Goal: Navigation & Orientation: Find specific page/section

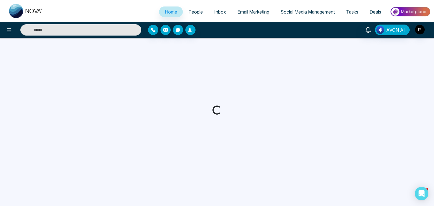
select select "*"
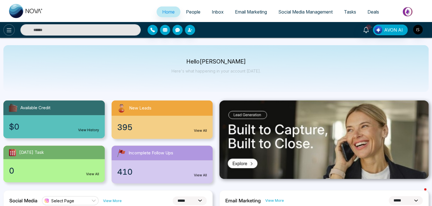
click at [13, 30] on button at bounding box center [8, 29] width 11 height 11
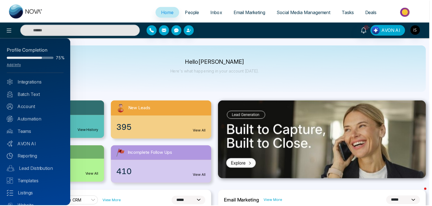
scroll to position [22, 0]
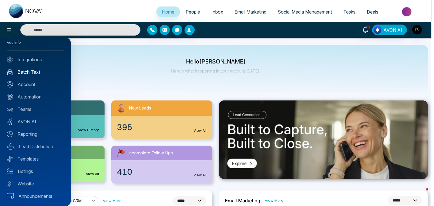
click at [36, 73] on link "Batch Text" at bounding box center [35, 72] width 57 height 7
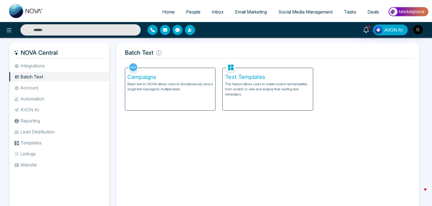
click at [188, 89] on p "Batch text on NOVA allows users to simultaneously send a single text message to…" at bounding box center [169, 87] width 85 height 10
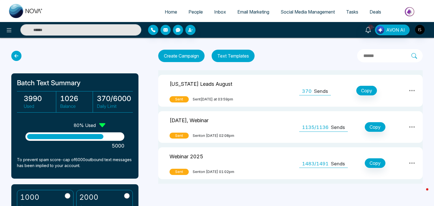
click at [221, 82] on div "Florida Leads August" at bounding box center [206, 85] width 72 height 12
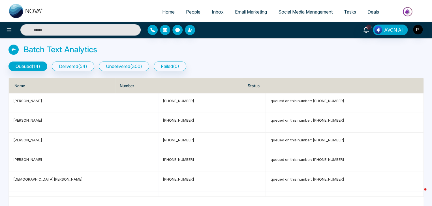
click at [98, 52] on div "Batch Text Analytics" at bounding box center [215, 51] width 415 height 12
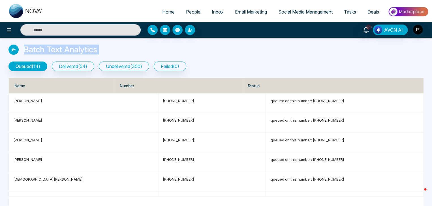
click at [98, 52] on div "Batch Text Analytics" at bounding box center [215, 51] width 415 height 12
click at [16, 45] on div "Batch Text Analytics" at bounding box center [215, 51] width 415 height 12
click at [16, 50] on icon at bounding box center [13, 50] width 10 height 10
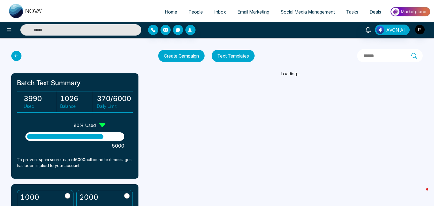
click at [173, 9] on span "Home" at bounding box center [171, 12] width 12 height 6
select select "*"
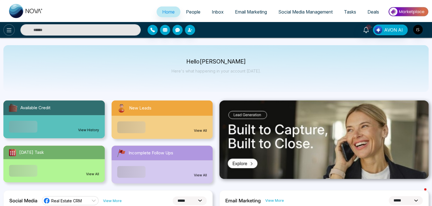
click at [9, 27] on icon at bounding box center [9, 30] width 7 height 7
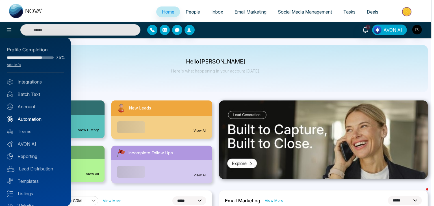
scroll to position [22, 0]
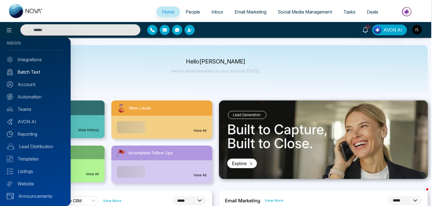
click at [45, 72] on link "Batch Text" at bounding box center [35, 72] width 57 height 7
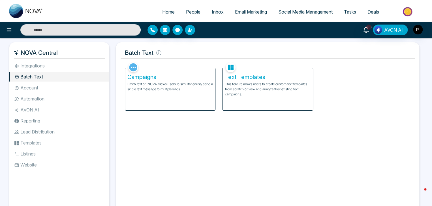
click at [192, 84] on p "Batch text on NOVA allows users to simultaneously send a single text message to…" at bounding box center [169, 87] width 85 height 10
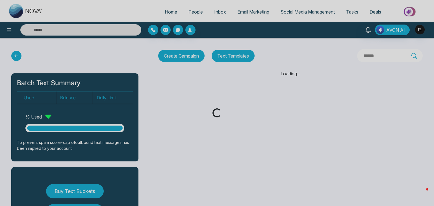
click at [191, 13] on div "Loading..." at bounding box center [217, 103] width 434 height 206
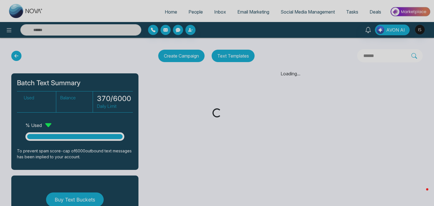
click at [169, 15] on div "Loading..." at bounding box center [217, 103] width 434 height 206
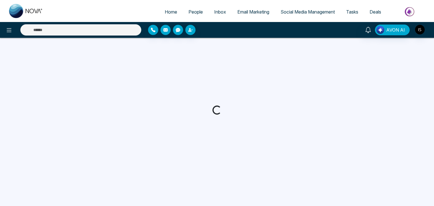
click at [193, 12] on span "People" at bounding box center [196, 12] width 14 height 6
click at [172, 8] on link "Home" at bounding box center [171, 12] width 24 height 11
click at [275, 9] on link "Social Media Management" at bounding box center [308, 12] width 66 height 11
click at [322, 8] on link "Social Media Management" at bounding box center [308, 12] width 66 height 11
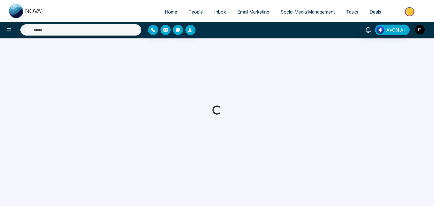
click at [418, 30] on img "button" at bounding box center [420, 30] width 10 height 10
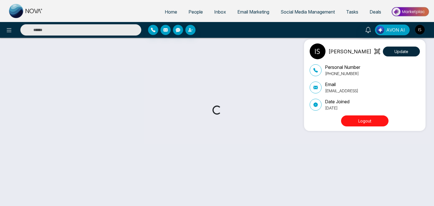
click at [371, 122] on button "Logout" at bounding box center [365, 121] width 48 height 11
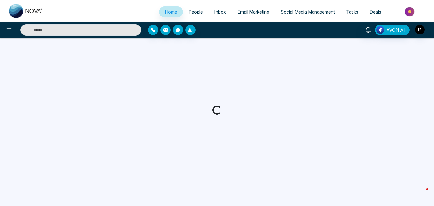
select select "*"
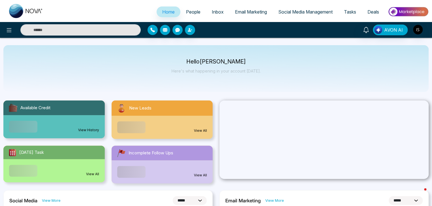
click at [188, 11] on span "People" at bounding box center [193, 12] width 14 height 6
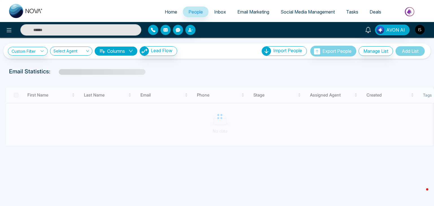
click at [216, 13] on span "Inbox" at bounding box center [220, 12] width 12 height 6
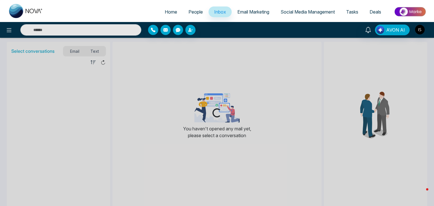
click at [168, 12] on span "Home" at bounding box center [171, 12] width 12 height 6
select select "*"
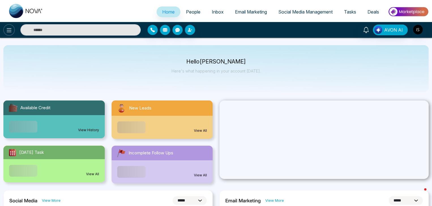
click at [10, 33] on icon at bounding box center [9, 30] width 7 height 7
click at [11, 30] on icon at bounding box center [9, 30] width 5 height 4
click at [9, 26] on button at bounding box center [8, 29] width 11 height 11
click at [7, 30] on icon at bounding box center [9, 30] width 7 height 7
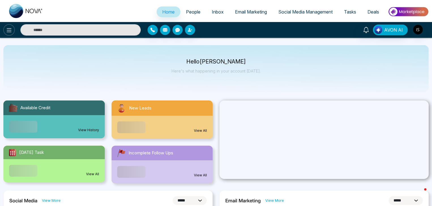
click at [7, 30] on icon at bounding box center [9, 30] width 7 height 7
click at [196, 12] on span "People" at bounding box center [193, 12] width 14 height 6
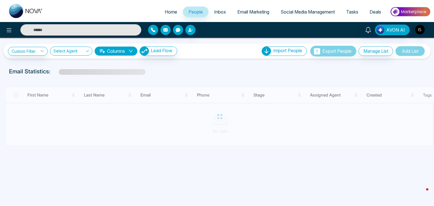
click at [214, 10] on span "Inbox" at bounding box center [220, 12] width 12 height 6
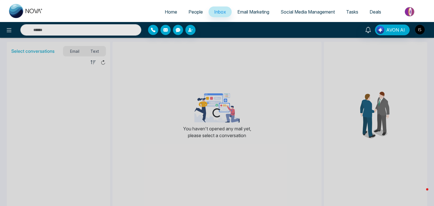
click at [183, 10] on link "People" at bounding box center [196, 12] width 26 height 11
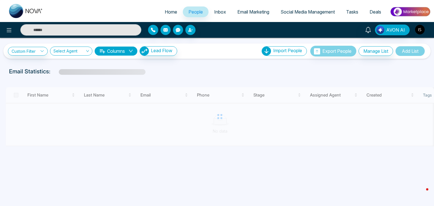
click at [167, 11] on span "Home" at bounding box center [171, 12] width 12 height 6
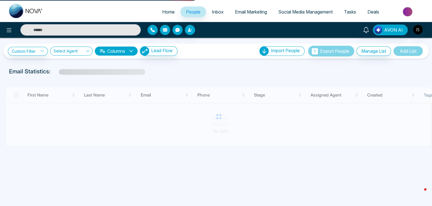
select select "*"
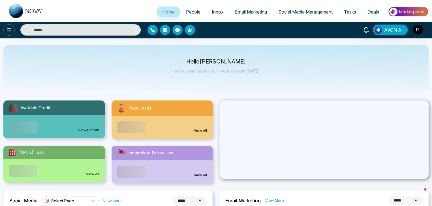
click at [8, 33] on icon at bounding box center [9, 30] width 7 height 7
click at [10, 31] on icon at bounding box center [9, 30] width 7 height 7
click at [415, 32] on img "button" at bounding box center [418, 30] width 10 height 10
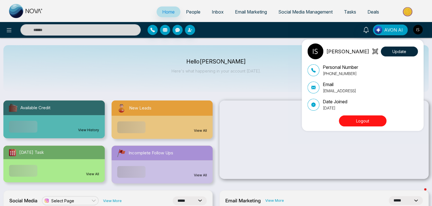
click at [364, 118] on button "Logout" at bounding box center [363, 121] width 48 height 11
